Goal: Information Seeking & Learning: Learn about a topic

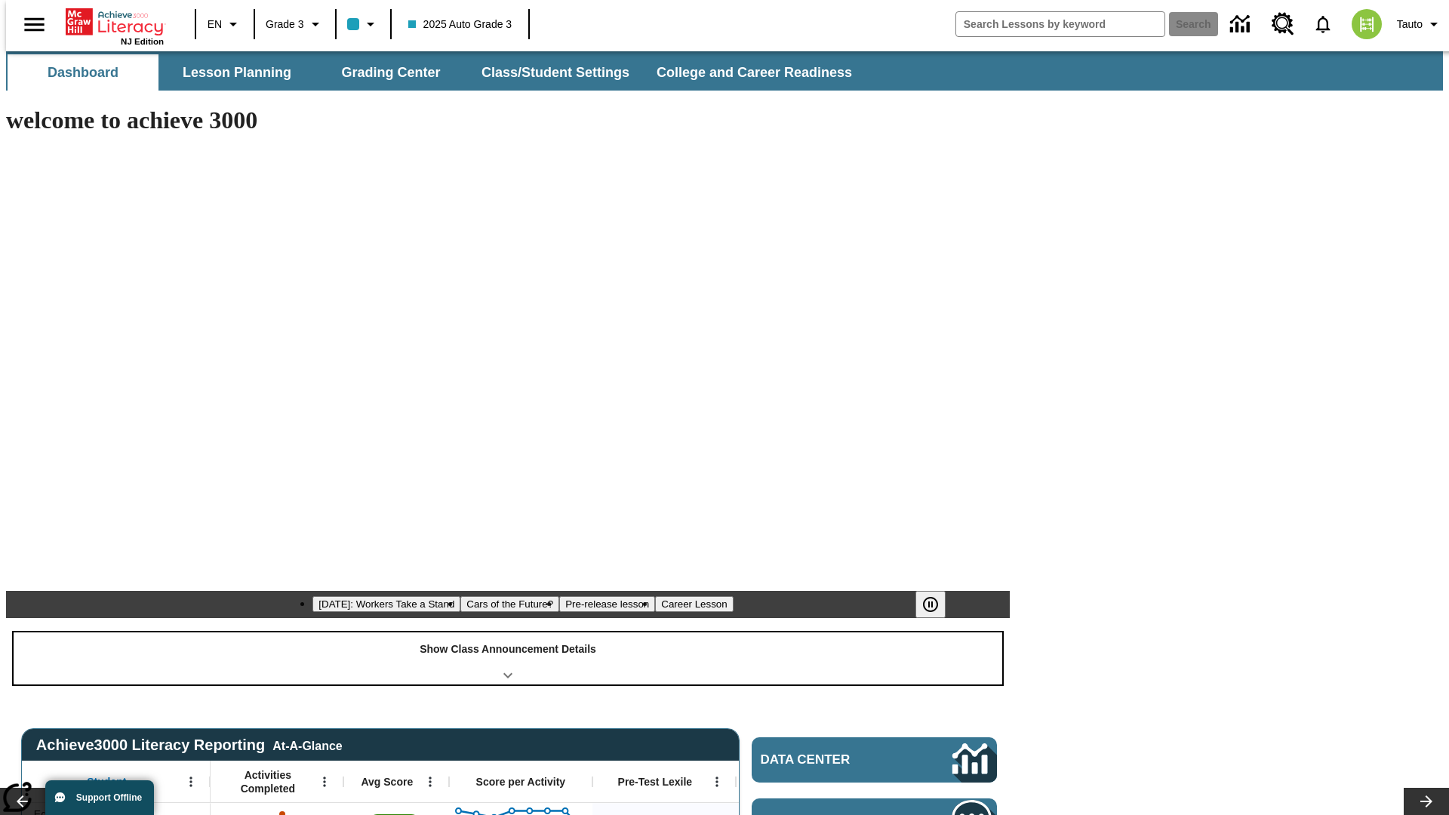
click at [508, 632] on div "Show Class Announcement Details" at bounding box center [508, 658] width 989 height 52
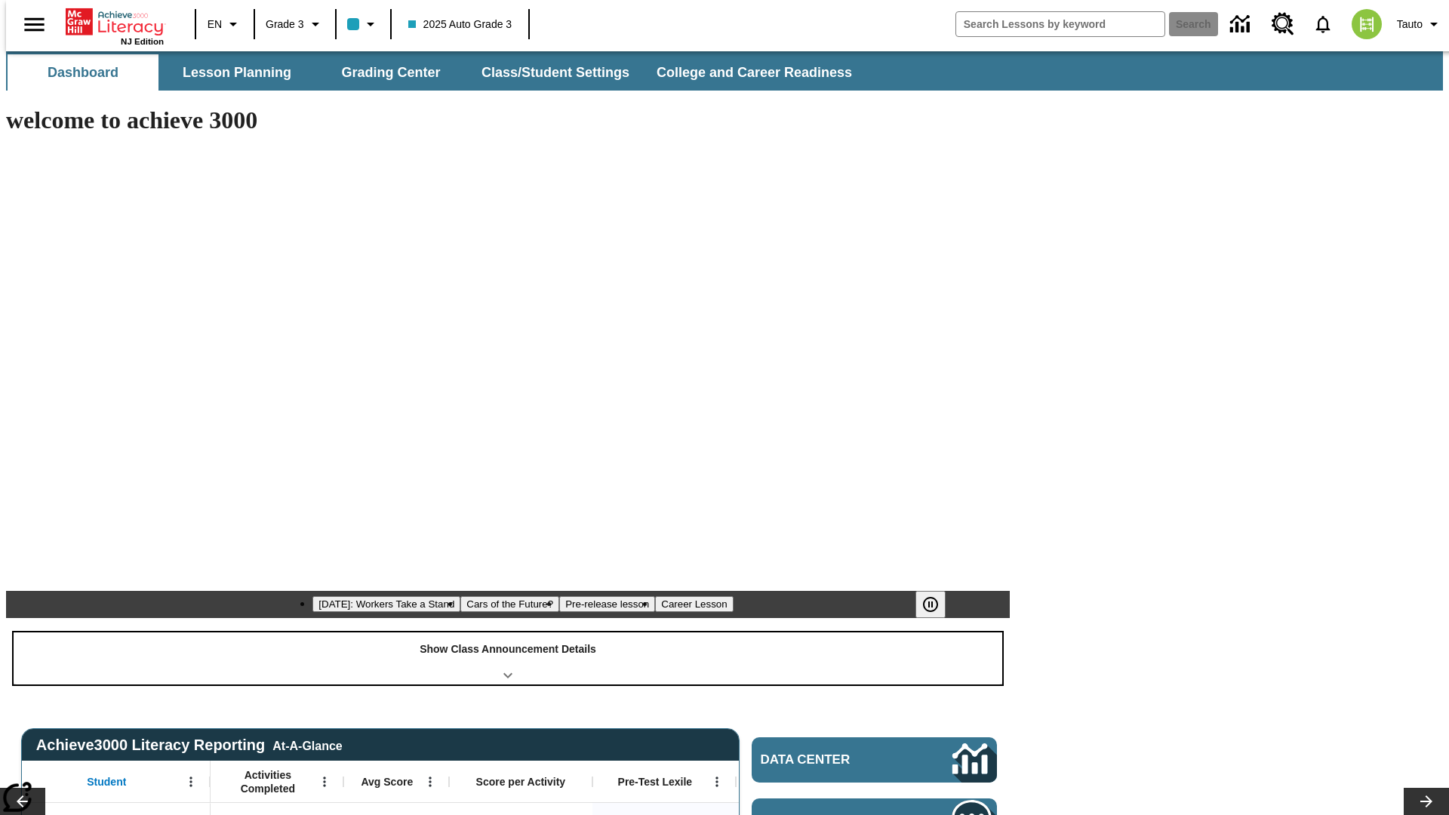
click at [508, 632] on div "Show Class Announcement Details" at bounding box center [508, 658] width 989 height 52
